Goal: Information Seeking & Learning: Learn about a topic

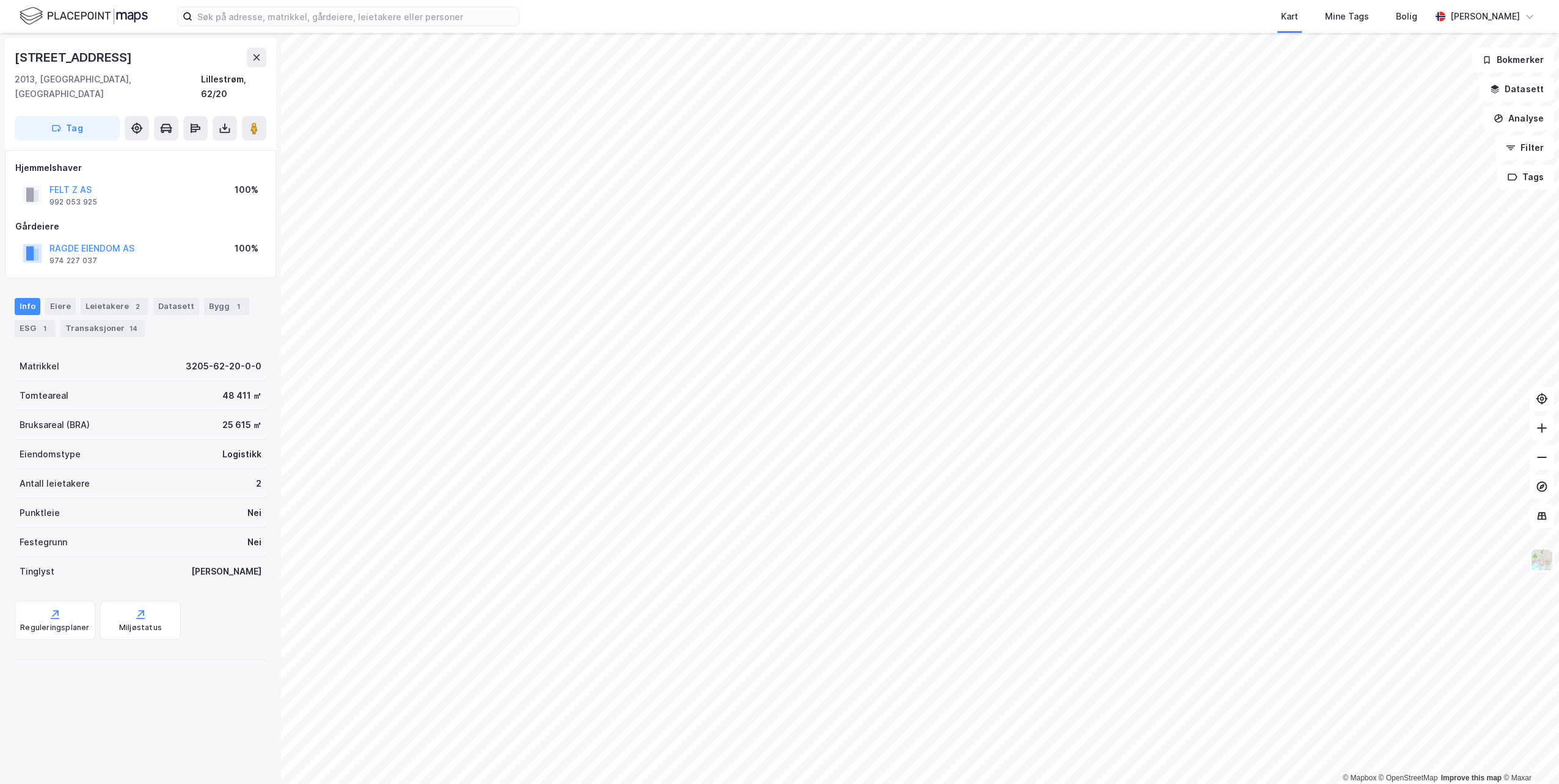
click at [117, 298] on div "Leietakere 2" at bounding box center [113, 306] width 67 height 17
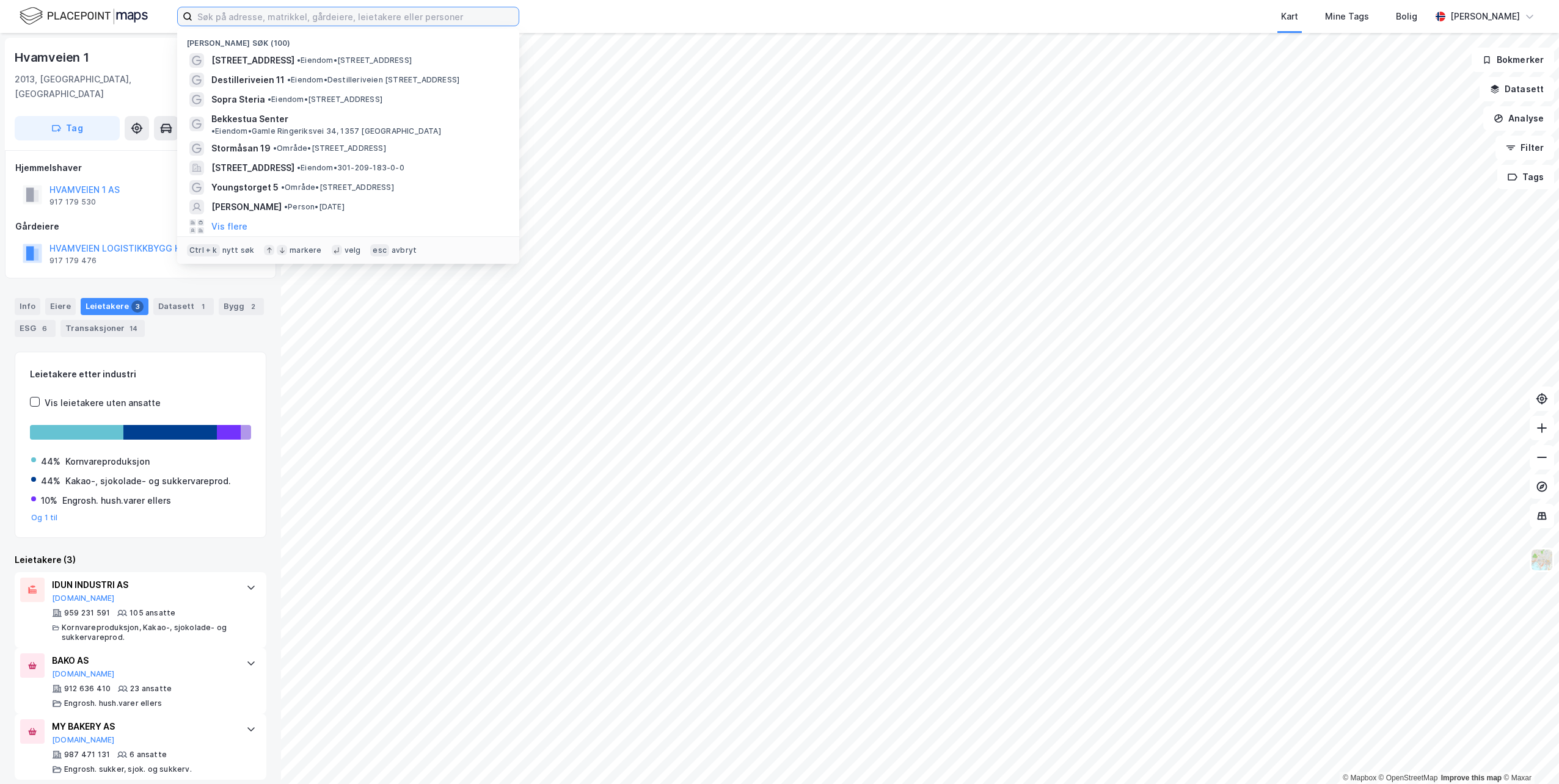
click at [404, 9] on input at bounding box center [356, 16] width 327 height 19
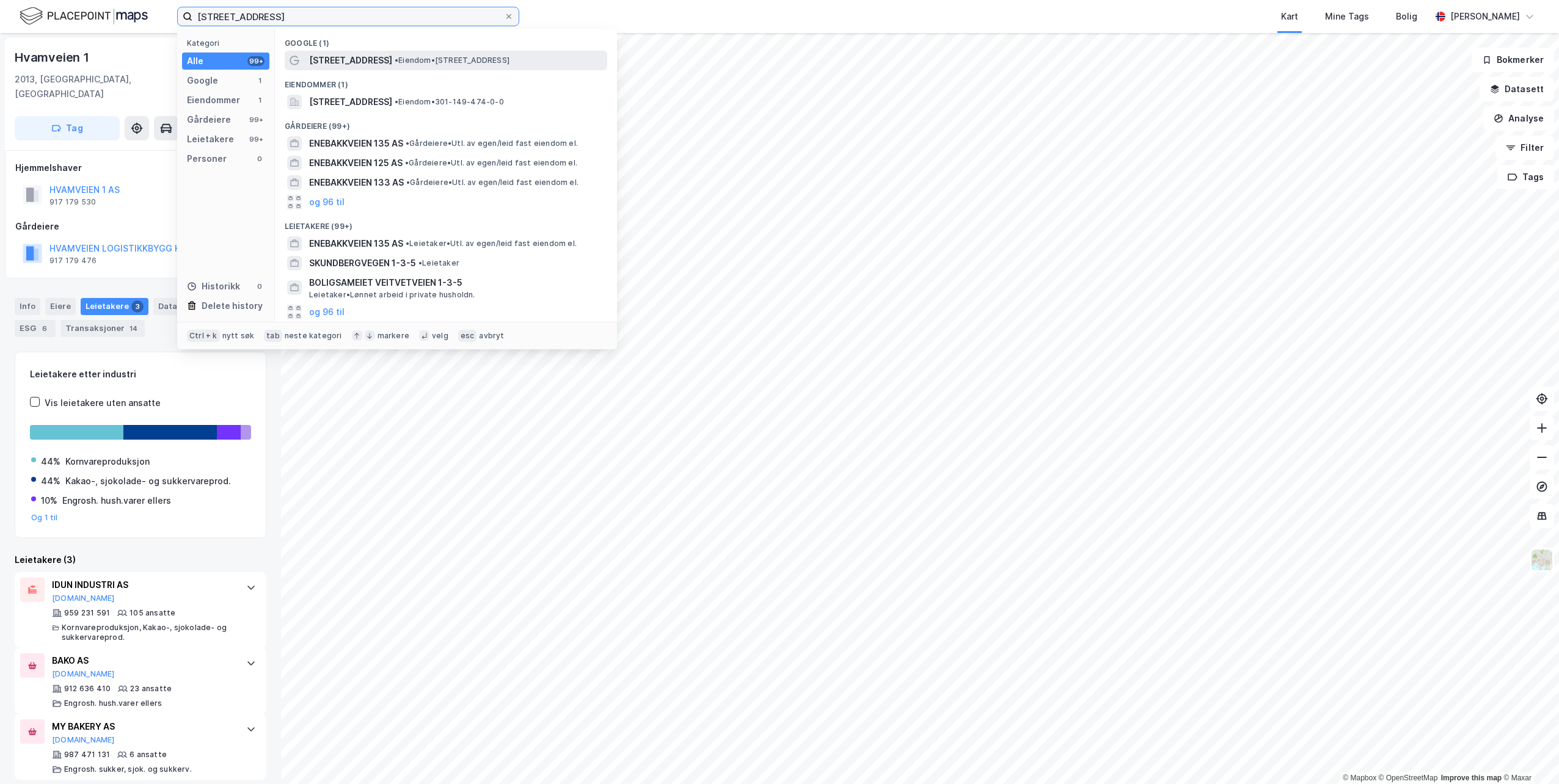
type input "[STREET_ADDRESS]"
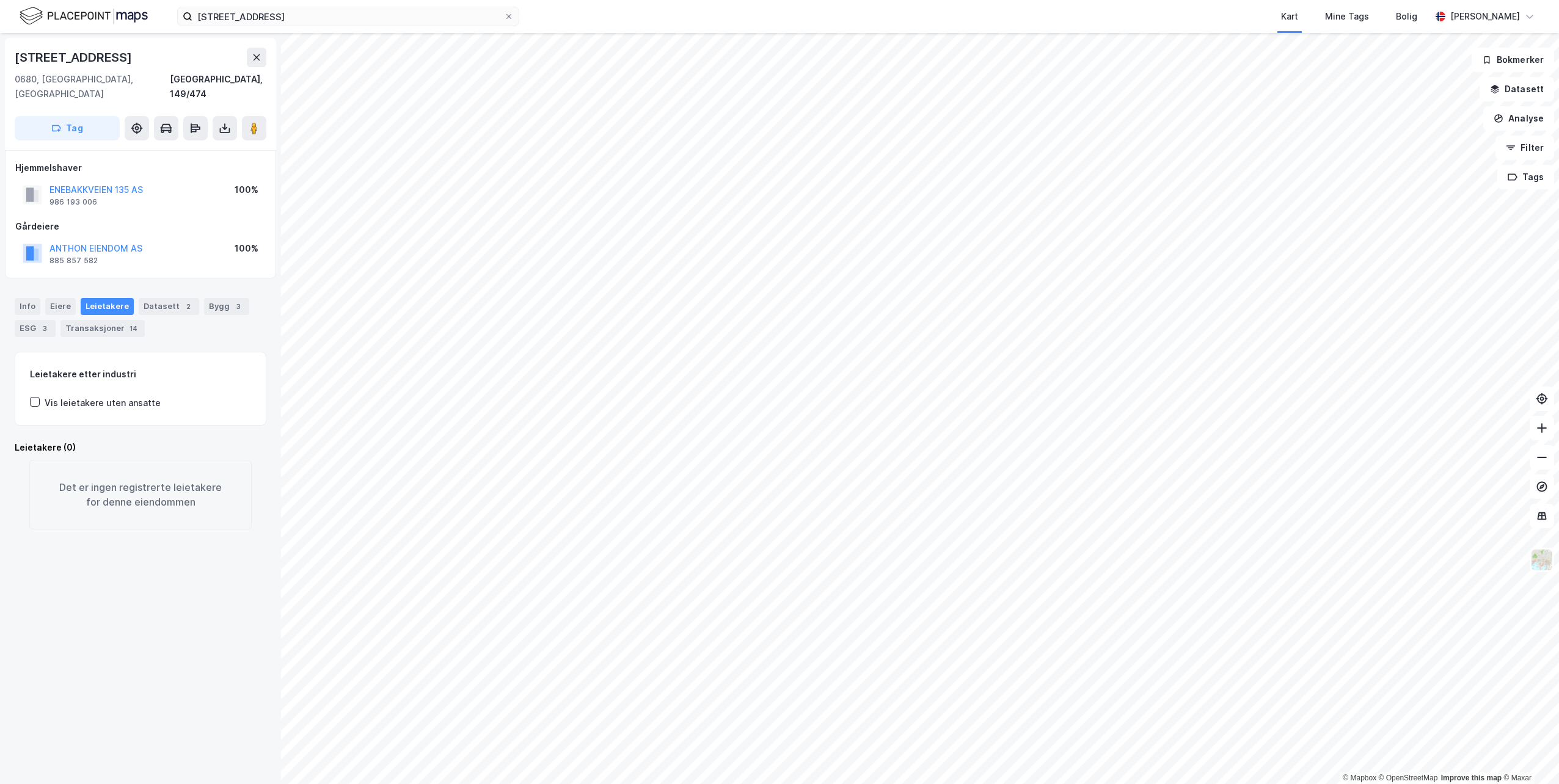
click at [35, 298] on div "Info" at bounding box center [27, 306] width 25 height 17
